Goal: Transaction & Acquisition: Purchase product/service

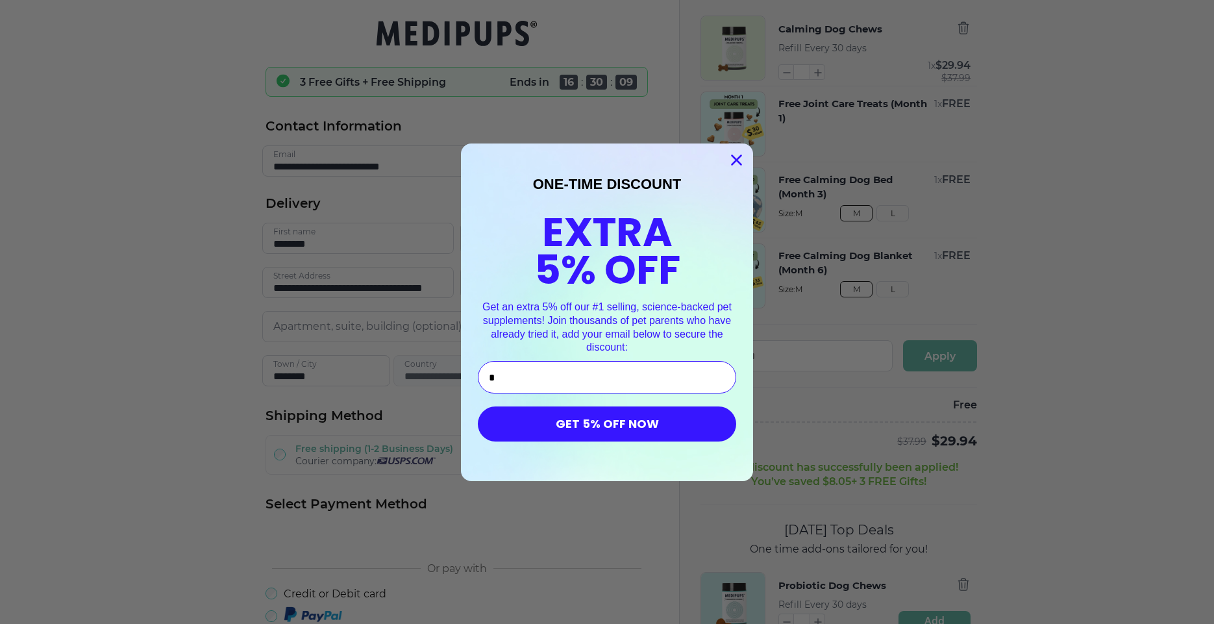
type input "**********"
click at [585, 425] on button "GET 5% OFF NOW" at bounding box center [607, 423] width 258 height 35
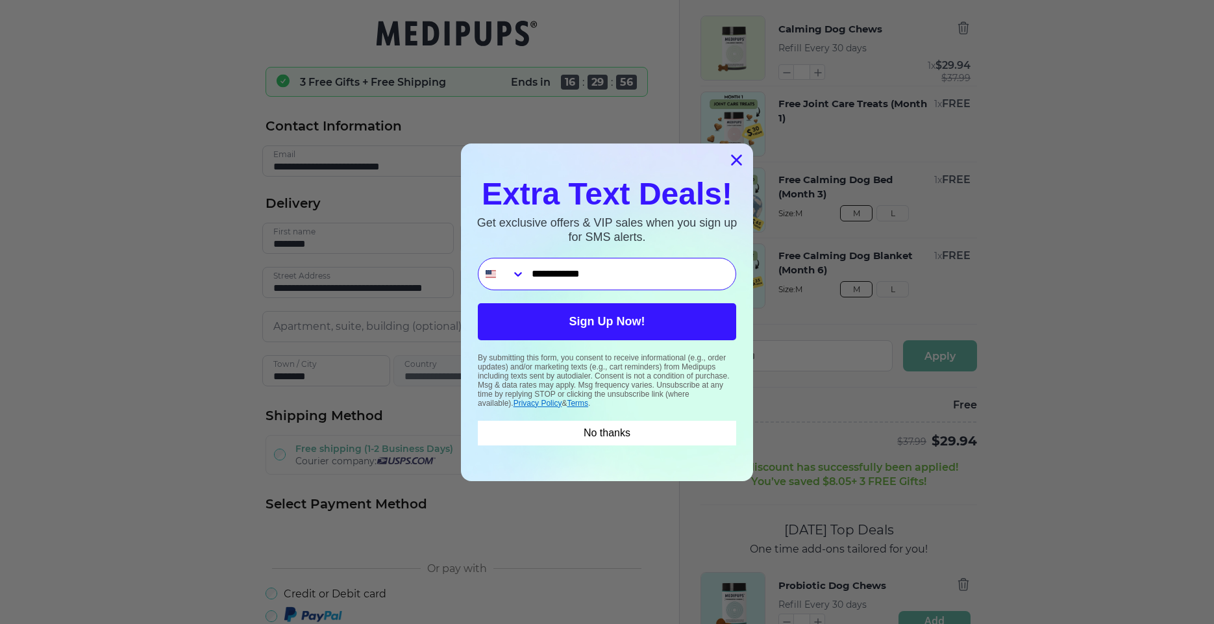
type input "**********"
click at [571, 322] on button "Sign Up Now!" at bounding box center [607, 321] width 258 height 37
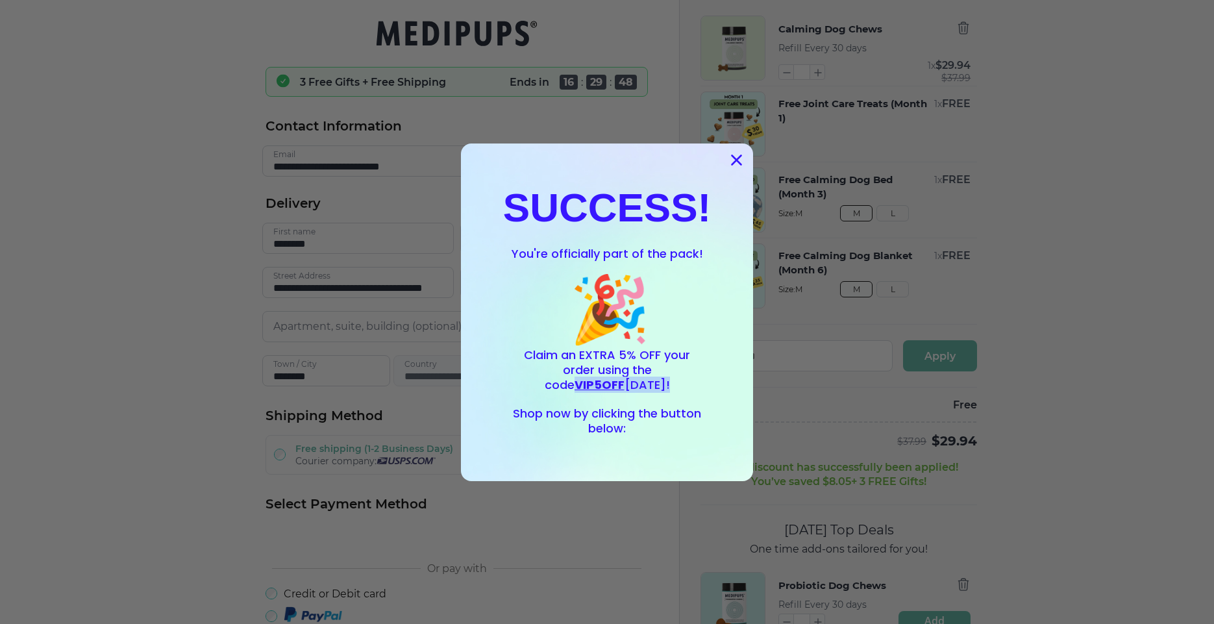
drag, startPoint x: 637, startPoint y: 371, endPoint x: 687, endPoint y: 379, distance: 50.6
click at [687, 379] on p "Claim an EXTRA 5% OFF your order using the code VIP5OFF [DATE]!" at bounding box center [607, 370] width 188 height 45
copy span "VIP5OFF [DATE]!"
click at [732, 158] on icon "Close dialog" at bounding box center [736, 159] width 9 height 9
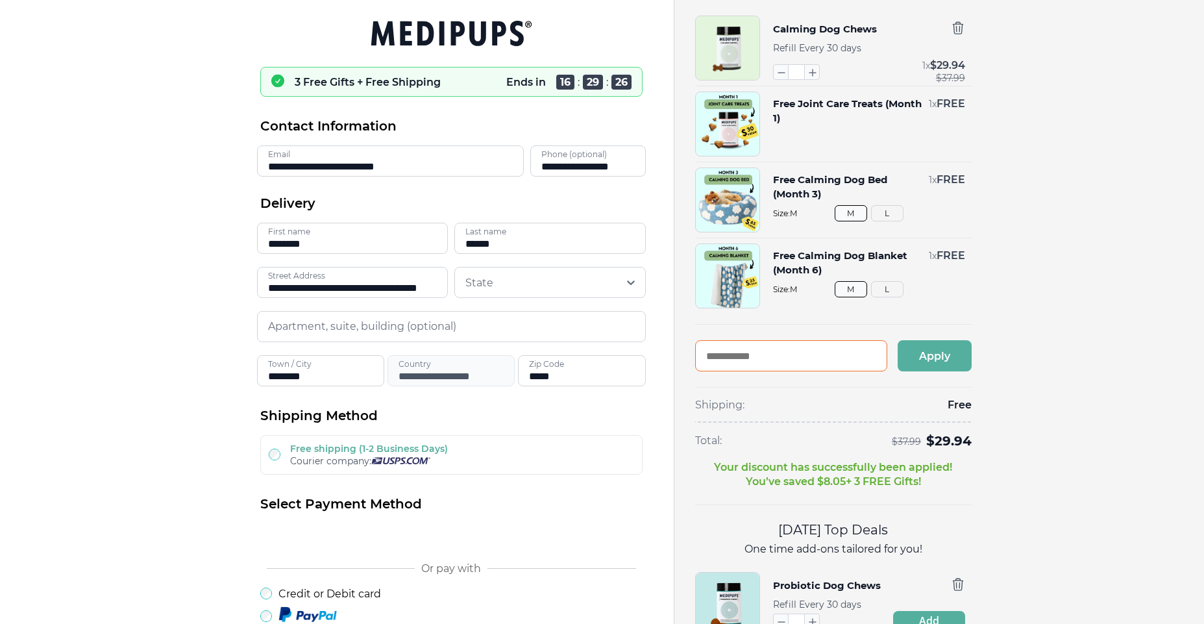
click at [708, 354] on input "text" at bounding box center [791, 355] width 192 height 31
click at [728, 623] on div at bounding box center [602, 624] width 1204 height 0
click at [929, 354] on button "Apply" at bounding box center [935, 355] width 74 height 31
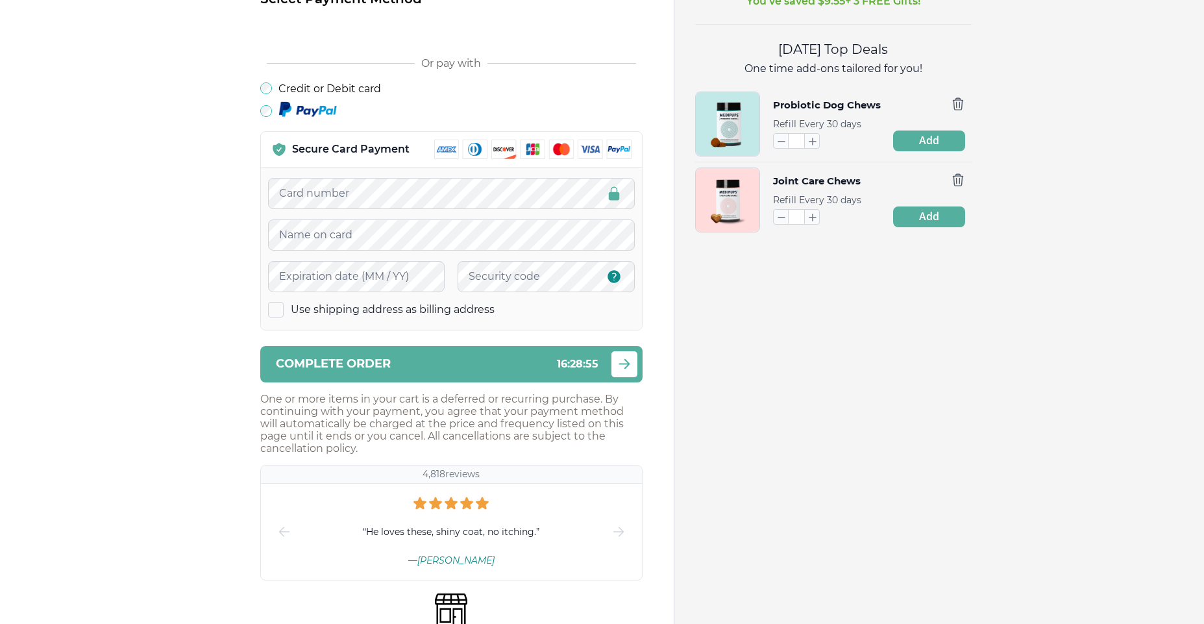
scroll to position [545, 0]
